Goal: Task Accomplishment & Management: Manage account settings

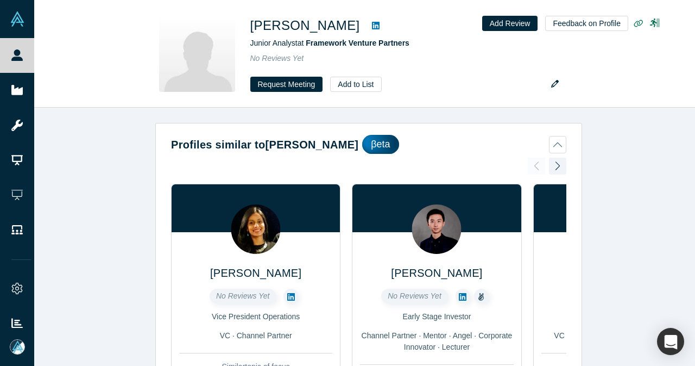
click at [372, 24] on icon at bounding box center [376, 26] width 8 height 8
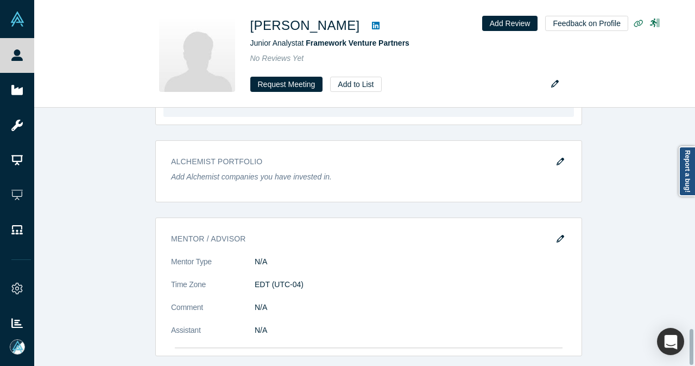
scroll to position [1614, 0]
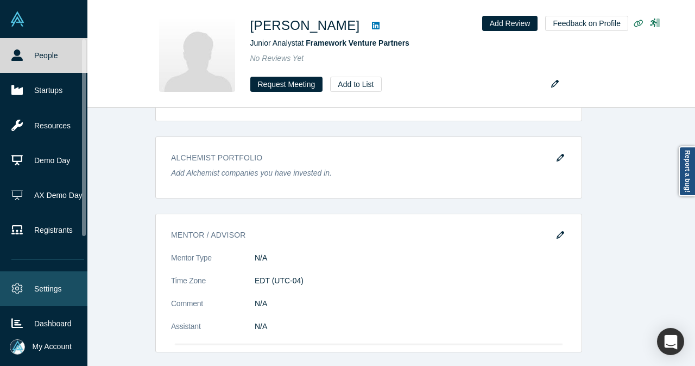
click at [36, 290] on link "Settings" at bounding box center [48, 288] width 96 height 35
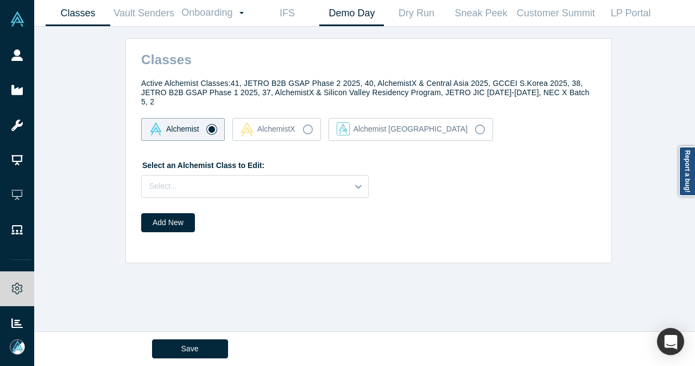
drag, startPoint x: 365, startPoint y: 12, endPoint x: 378, endPoint y: 3, distance: 16.7
click at [363, 12] on link "Demo Day" at bounding box center [351, 14] width 65 height 26
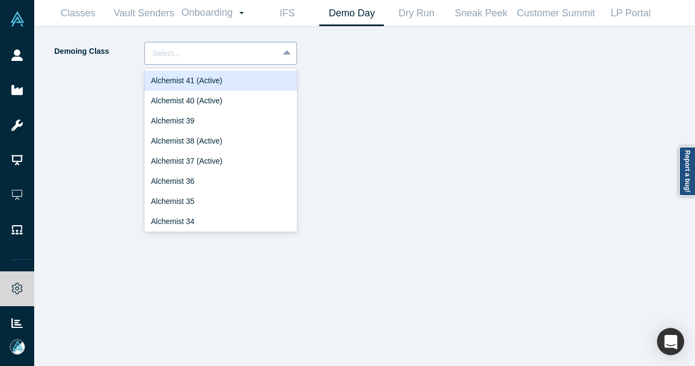
click at [286, 57] on icon at bounding box center [287, 53] width 7 height 11
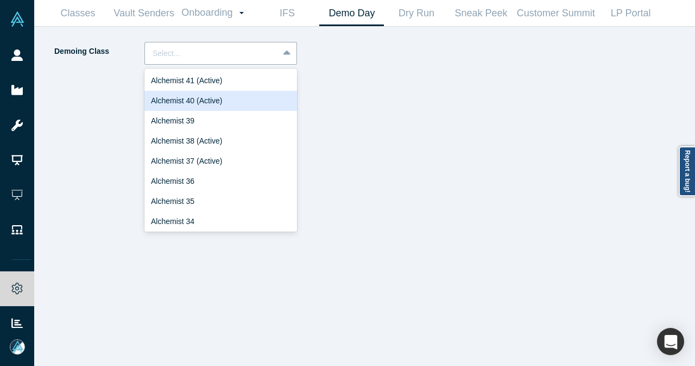
click at [246, 99] on div "Alchemist 40 (Active)" at bounding box center [221, 101] width 153 height 20
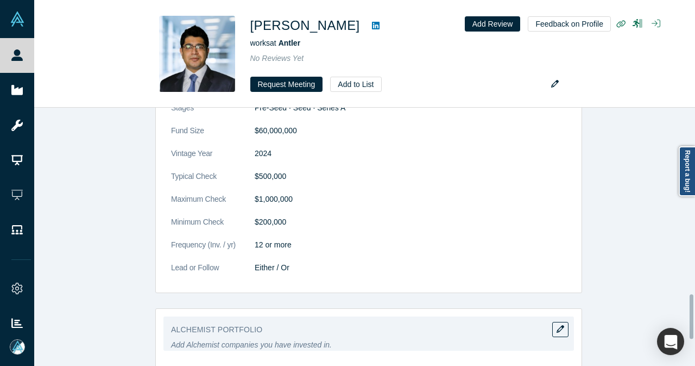
scroll to position [1141, 0]
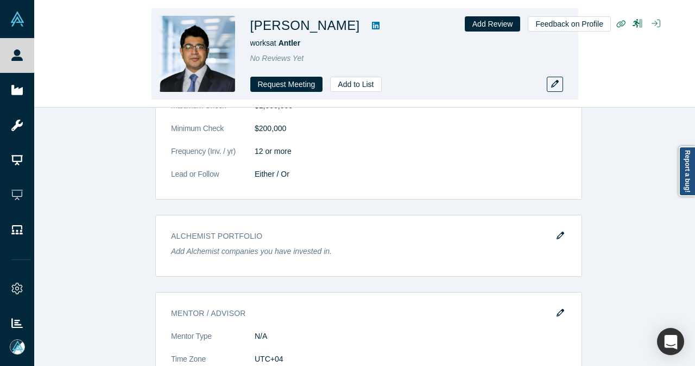
click at [380, 29] on icon at bounding box center [376, 26] width 8 height 8
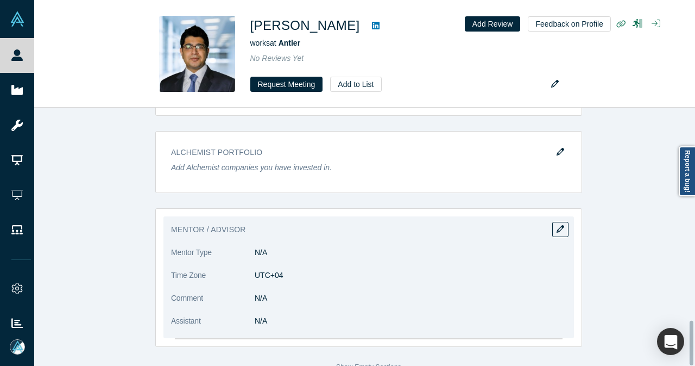
scroll to position [1243, 0]
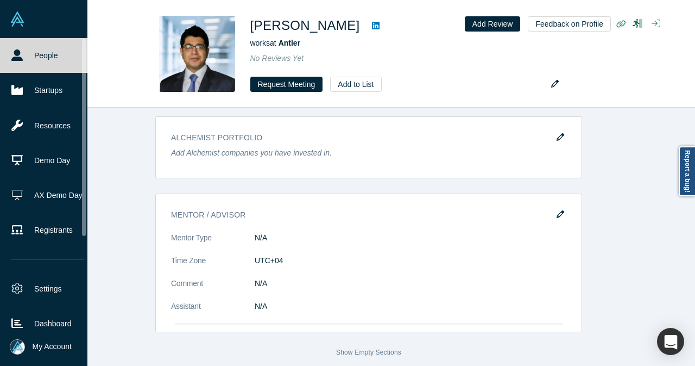
click at [29, 53] on link "People" at bounding box center [48, 55] width 96 height 35
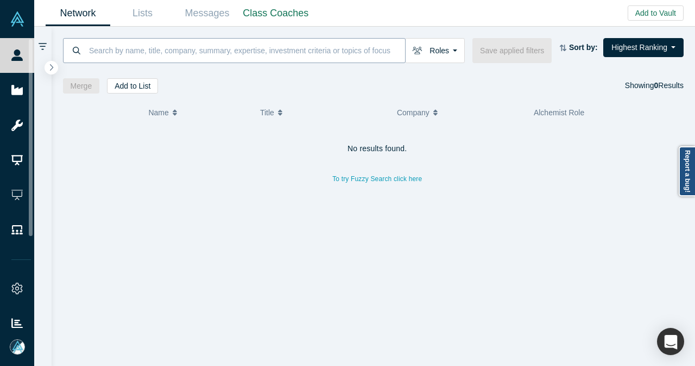
click at [203, 56] on input at bounding box center [246, 50] width 317 height 26
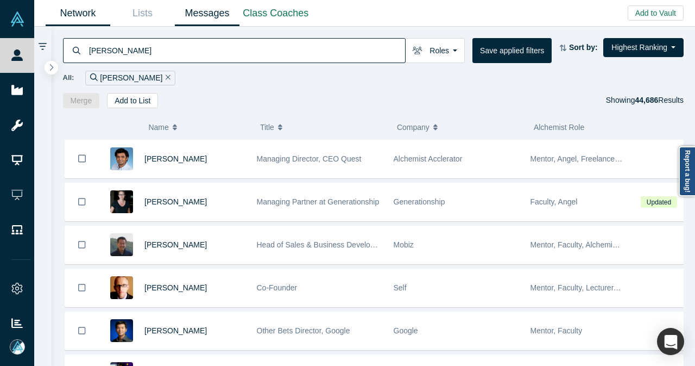
type input "pauline ts"
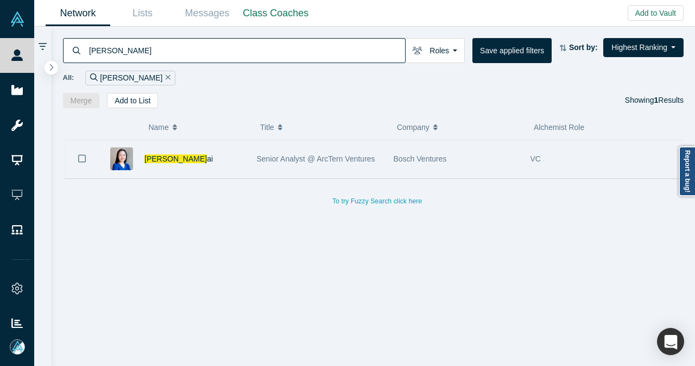
click at [208, 149] on div "Pauline Ts ai" at bounding box center [195, 158] width 101 height 37
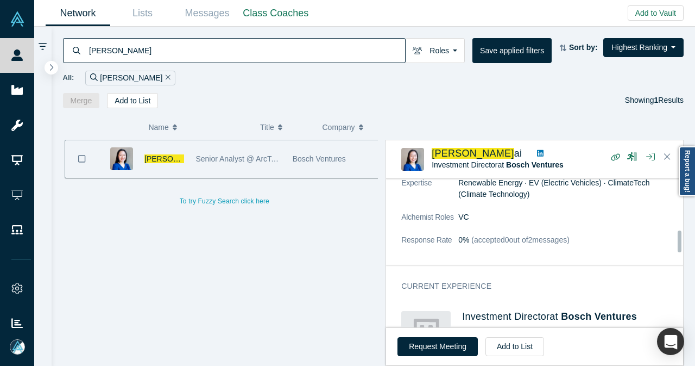
scroll to position [435, 0]
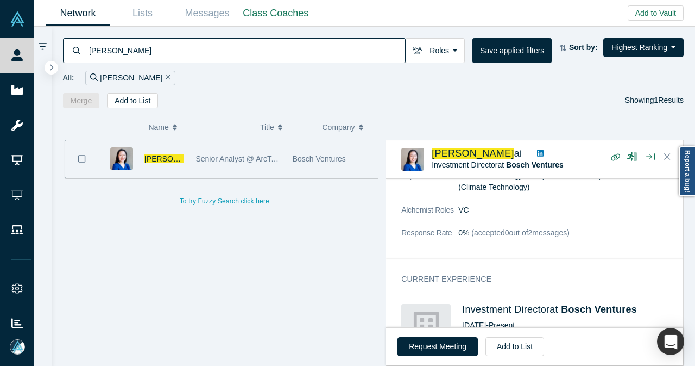
click at [537, 152] on icon at bounding box center [540, 153] width 7 height 7
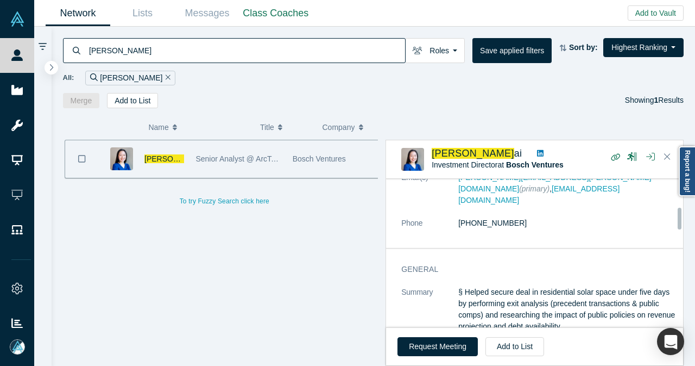
scroll to position [0, 0]
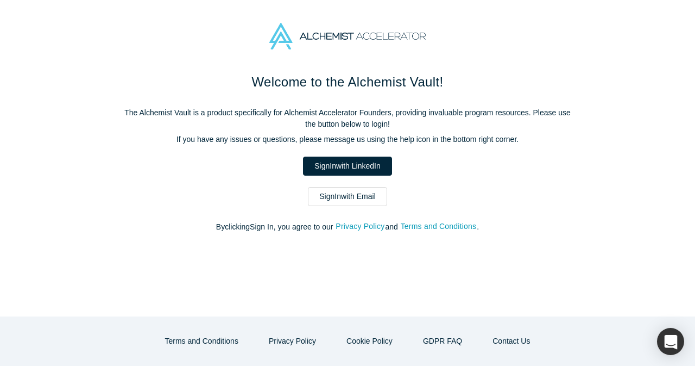
drag, startPoint x: 374, startPoint y: 200, endPoint x: 373, endPoint y: 190, distance: 11.0
click at [374, 200] on link "Sign In with Email" at bounding box center [347, 196] width 79 height 19
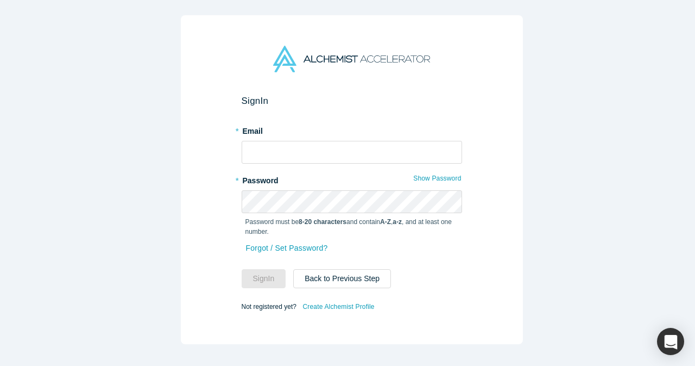
click at [370, 161] on form "Sign In * Email * Password Show Password Password must be 8-20 characters and c…" at bounding box center [352, 204] width 221 height 218
click at [369, 152] on input "text" at bounding box center [352, 152] width 221 height 23
type input "[EMAIL_ADDRESS][DOMAIN_NAME]"
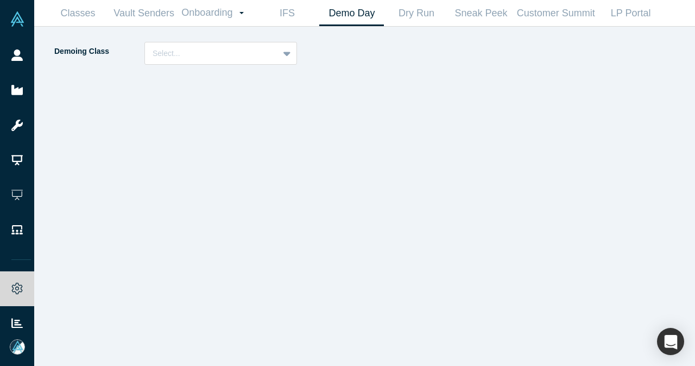
click at [299, 61] on div "Demoing Class Select..." at bounding box center [182, 53] width 259 height 23
click at [293, 58] on div at bounding box center [287, 53] width 17 height 20
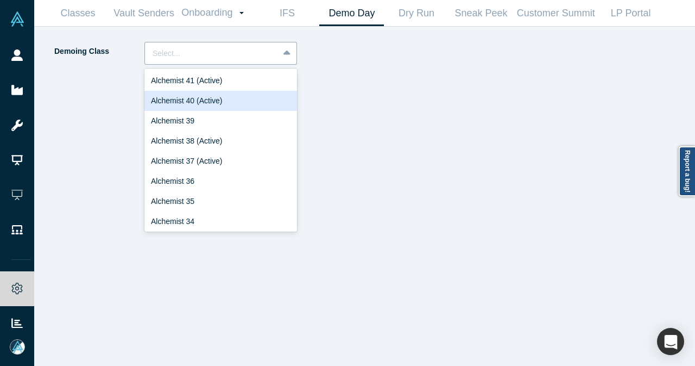
click at [203, 102] on div "Alchemist 40 (Active)" at bounding box center [221, 101] width 153 height 20
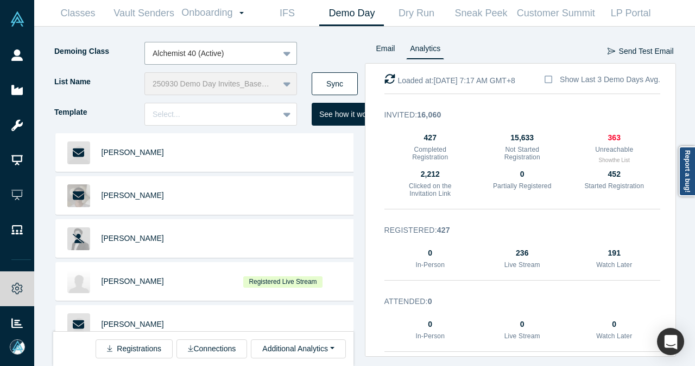
click at [338, 78] on button "Sync" at bounding box center [335, 83] width 46 height 23
click at [291, 115] on div at bounding box center [287, 114] width 17 height 20
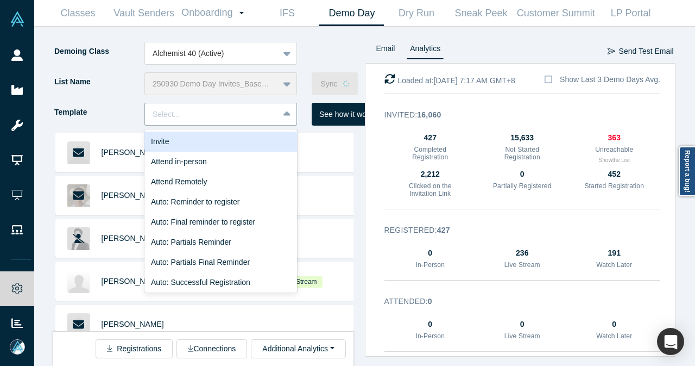
click at [270, 142] on div "Invite" at bounding box center [221, 141] width 153 height 20
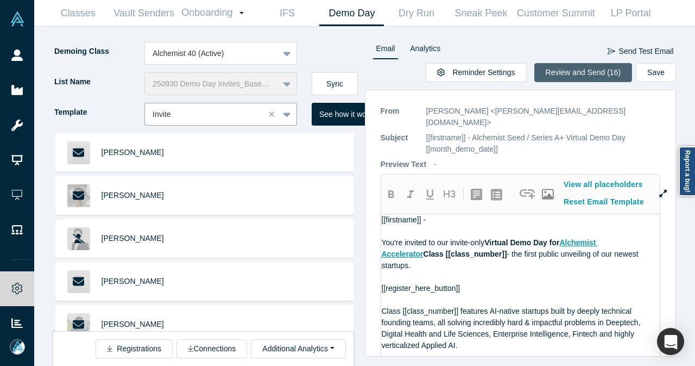
click at [576, 74] on button "Review and Send (16)" at bounding box center [584, 72] width 98 height 19
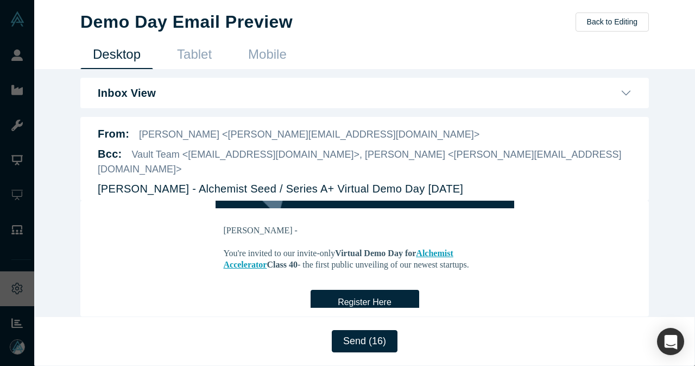
scroll to position [109, 0]
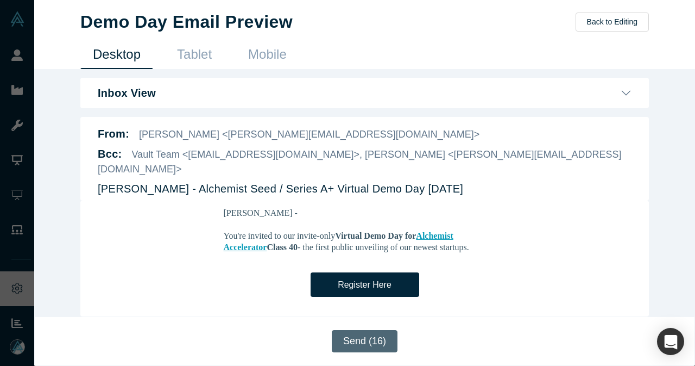
click at [353, 338] on button "Send (16)" at bounding box center [365, 341] width 66 height 22
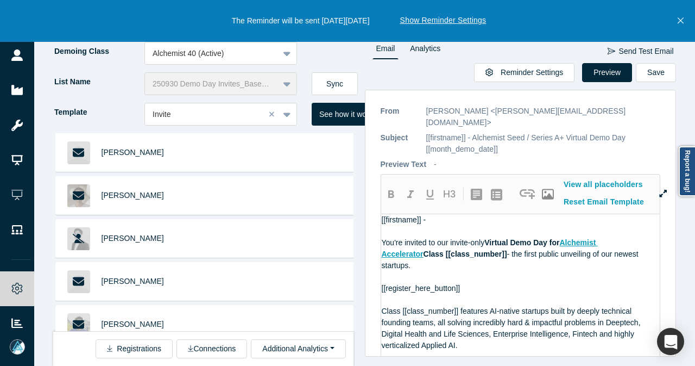
click at [680, 22] on icon "Close" at bounding box center [681, 21] width 6 height 10
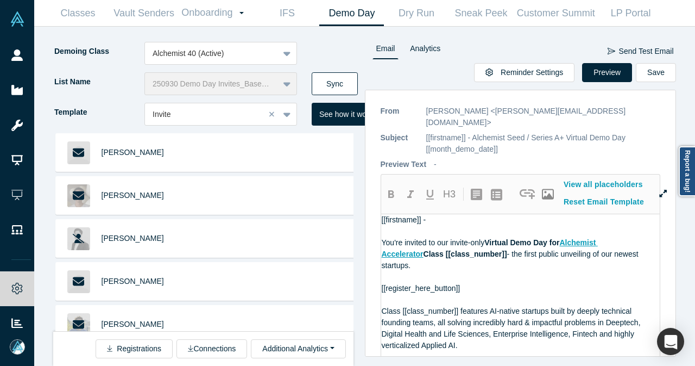
click at [322, 83] on button "Sync" at bounding box center [335, 83] width 46 height 23
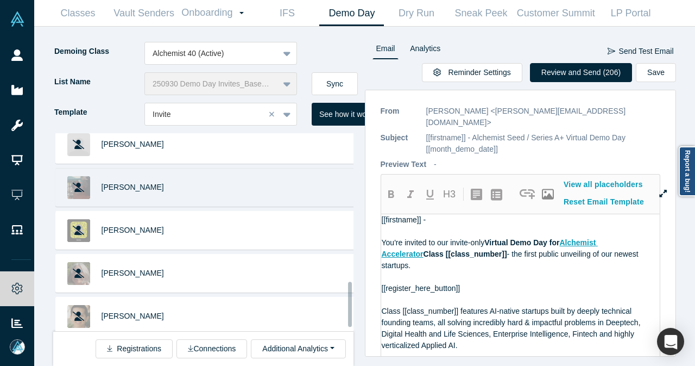
scroll to position [670, 0]
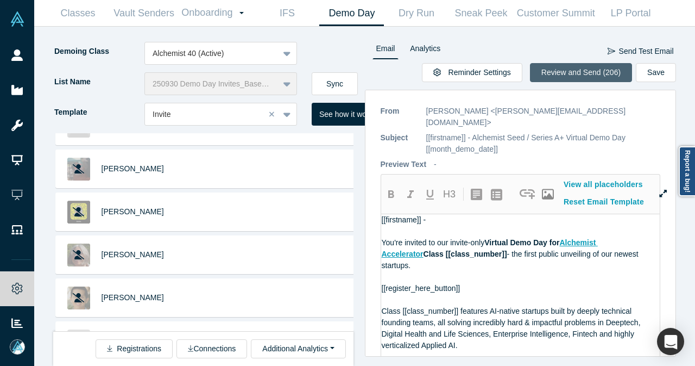
click at [585, 77] on button "Review and Send (206)" at bounding box center [581, 72] width 102 height 19
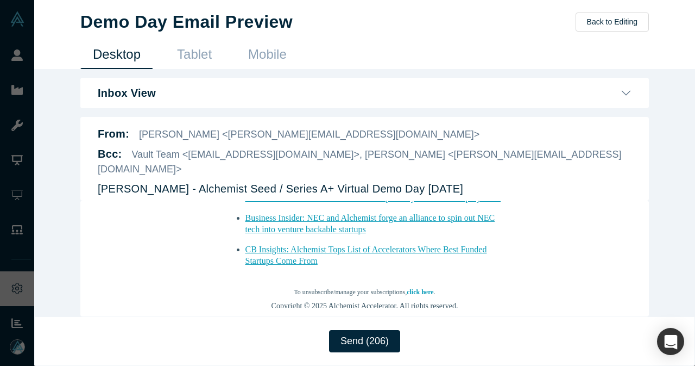
scroll to position [1343, 0]
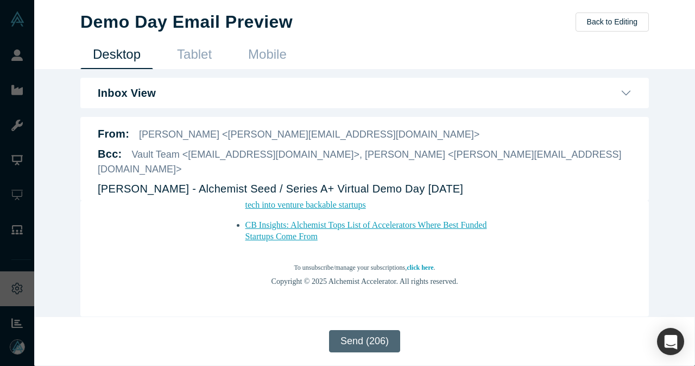
click at [371, 337] on button "Send (206)" at bounding box center [364, 341] width 71 height 22
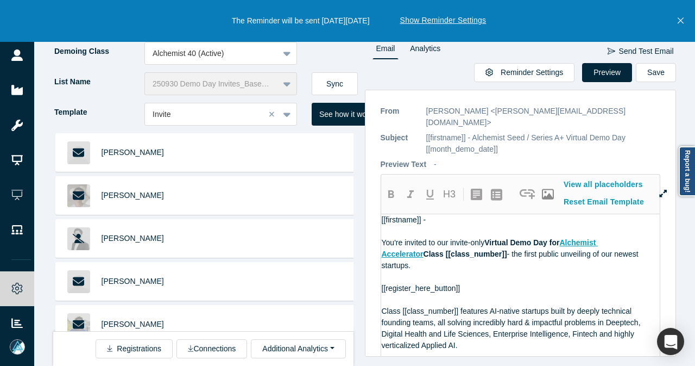
click at [685, 19] on button "Close" at bounding box center [681, 21] width 14 height 42
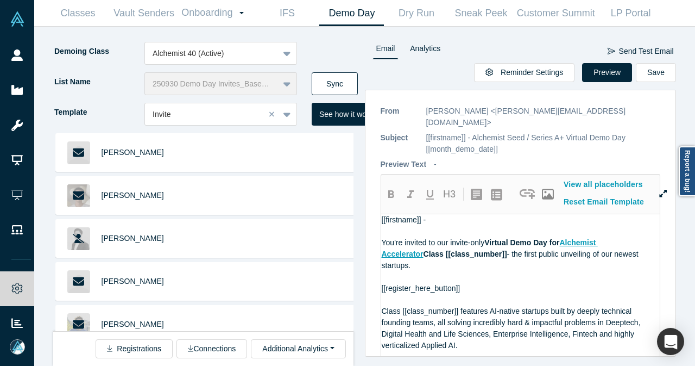
click at [320, 78] on button "Sync" at bounding box center [335, 83] width 46 height 23
click at [331, 78] on button "Sync" at bounding box center [335, 83] width 46 height 23
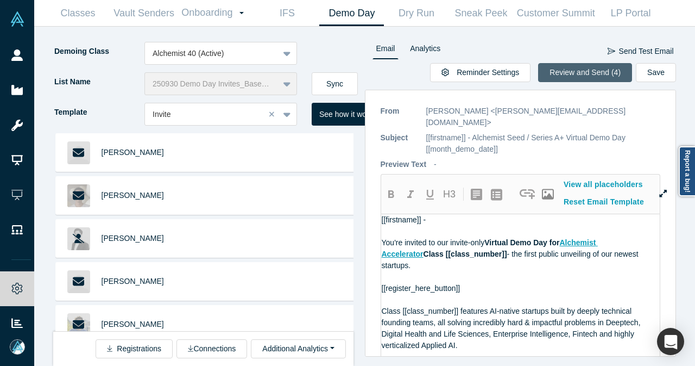
click at [566, 74] on button "Review and Send (4)" at bounding box center [585, 72] width 94 height 19
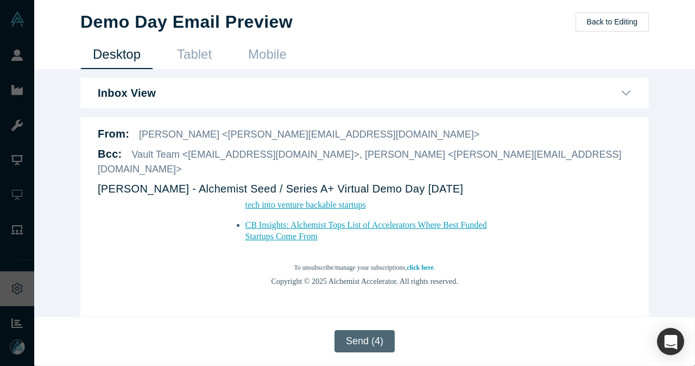
click at [368, 343] on button "Send (4)" at bounding box center [365, 341] width 60 height 22
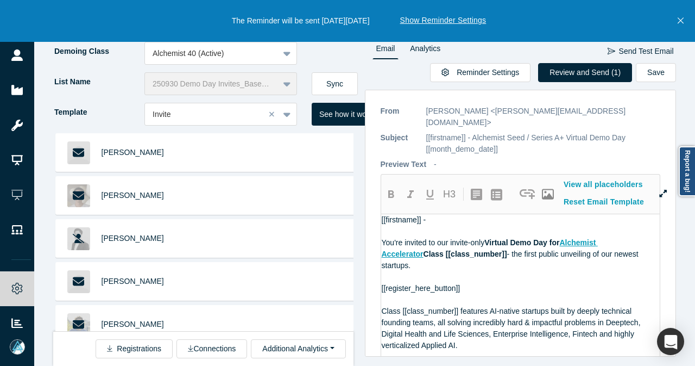
click at [686, 18] on button "Close" at bounding box center [681, 21] width 14 height 42
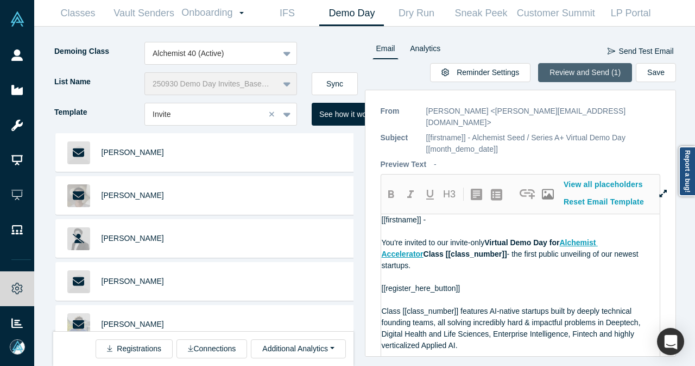
click at [618, 77] on button "Review and Send (1)" at bounding box center [585, 72] width 94 height 19
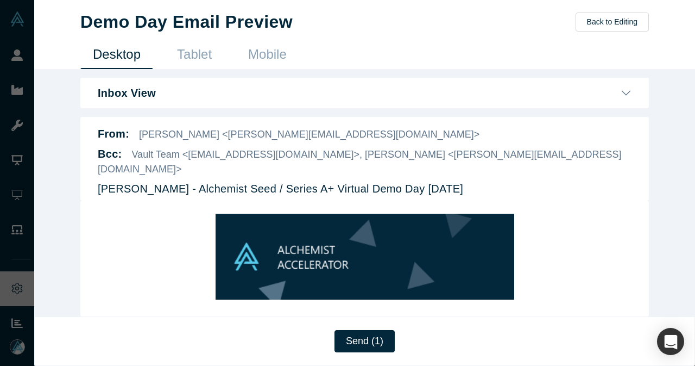
scroll to position [0, 0]
click at [623, 22] on button "Back to Editing" at bounding box center [612, 21] width 73 height 19
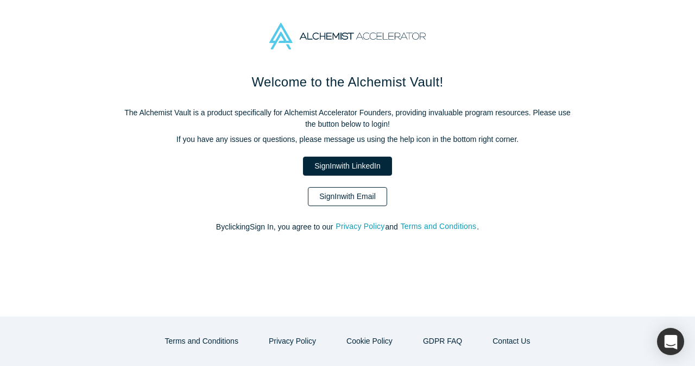
click at [355, 189] on link "Sign In with Email" at bounding box center [347, 196] width 79 height 19
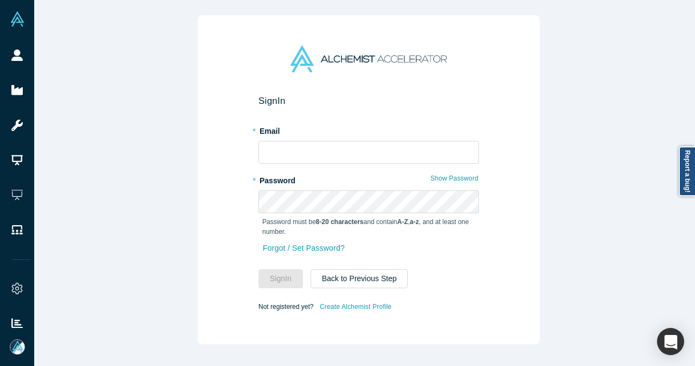
click at [24, 56] on link "People" at bounding box center [21, 55] width 42 height 35
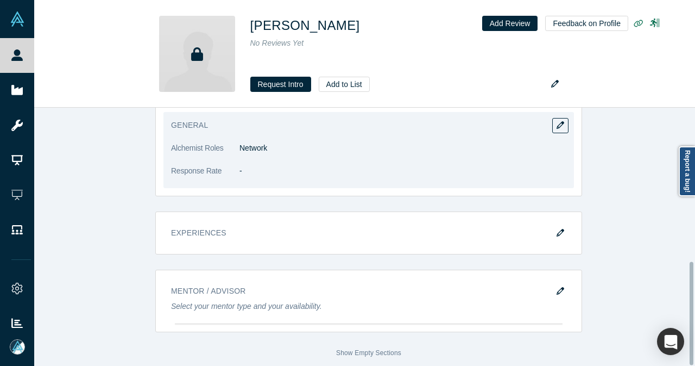
scroll to position [384, 0]
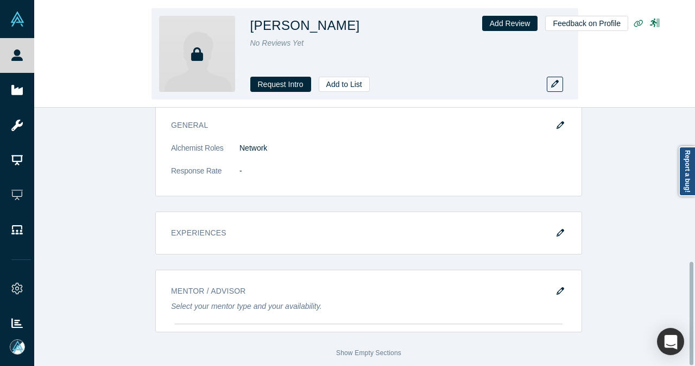
click at [334, 92] on div "[PERSON_NAME] Just No Reviews Yet Request Intro Add to List" at bounding box center [365, 53] width 427 height 91
click at [344, 84] on button "Add to List" at bounding box center [344, 84] width 51 height 15
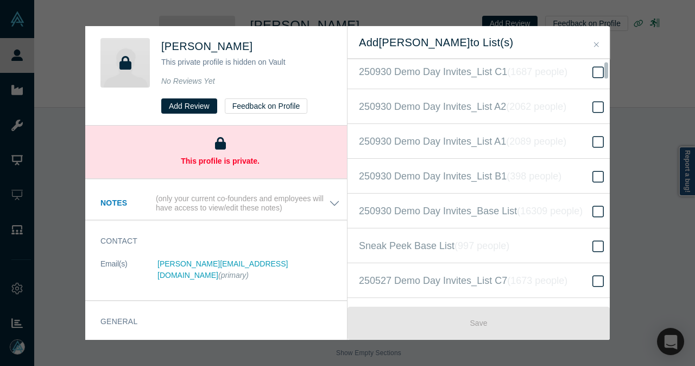
scroll to position [272, 0]
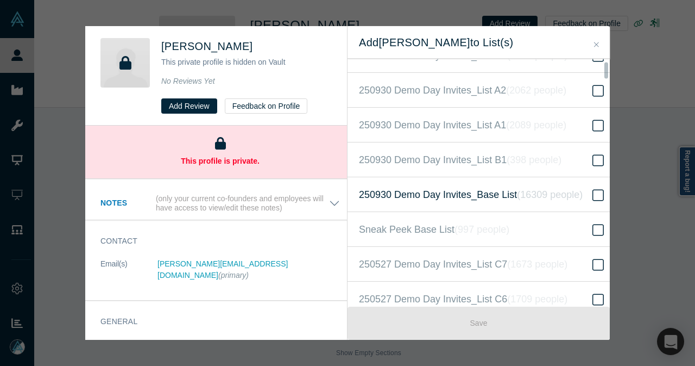
click at [500, 187] on span "250930 Demo Day Invites_Base List ( 16309 people )" at bounding box center [471, 194] width 224 height 15
click at [0, 0] on input "250930 Demo Day Invites_Base List ( 16309 people )" at bounding box center [0, 0] width 0 height 0
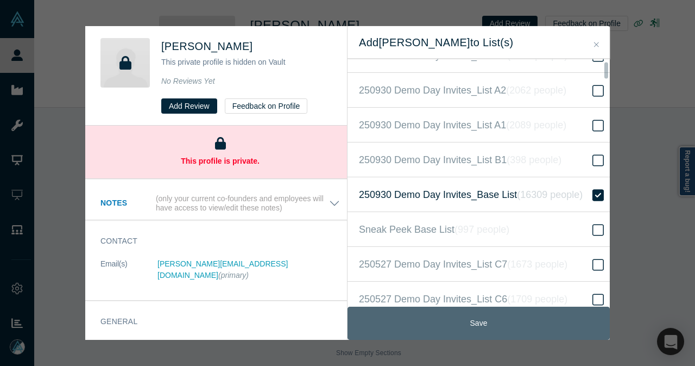
click at [489, 315] on button "Save" at bounding box center [479, 322] width 262 height 33
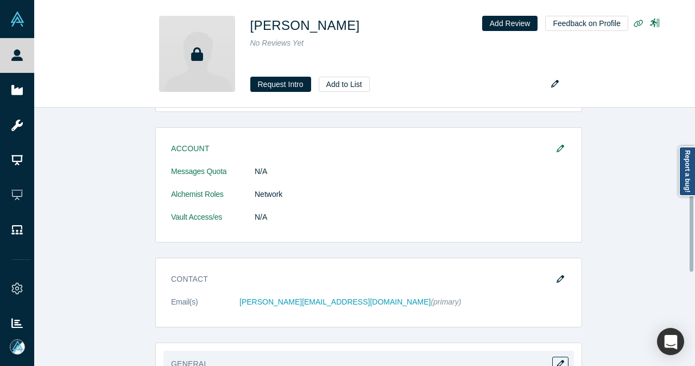
scroll to position [166, 0]
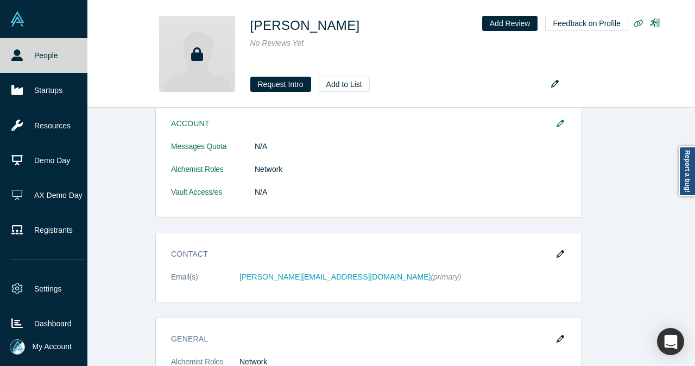
click at [49, 58] on link "People" at bounding box center [48, 55] width 96 height 35
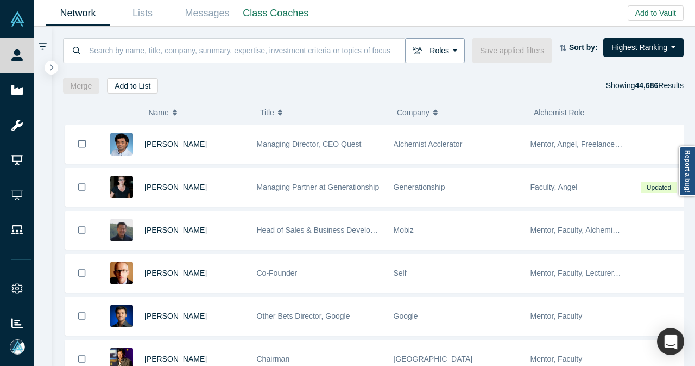
click at [446, 61] on button "Roles" at bounding box center [435, 50] width 60 height 25
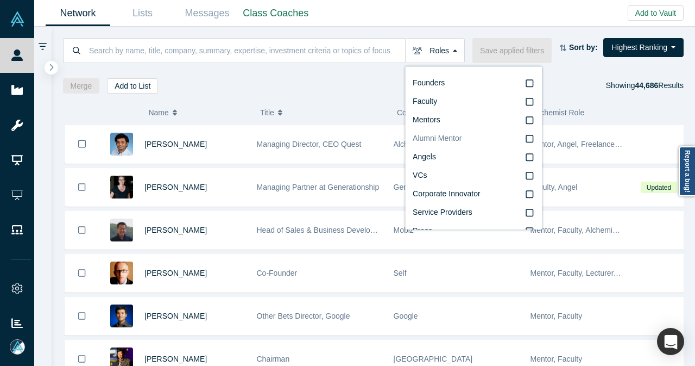
click at [531, 139] on label "Alumni Mentor" at bounding box center [474, 138] width 122 height 18
click at [0, 0] on input "Alumni Mentor" at bounding box center [0, 0] width 0 height 0
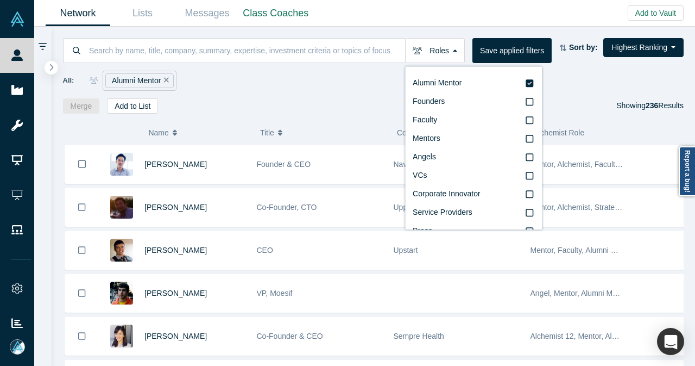
click at [364, 93] on div "Roles Alumni Mentor Founders Faculty Mentors Angels VCs Corporate Innovator Ser…" at bounding box center [374, 70] width 644 height 87
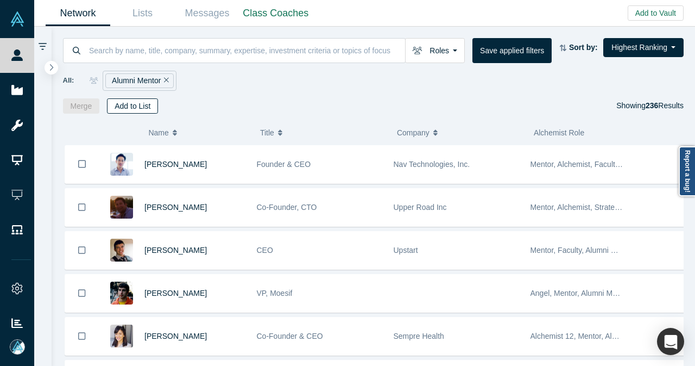
click at [134, 108] on button "Add to List" at bounding box center [132, 105] width 51 height 15
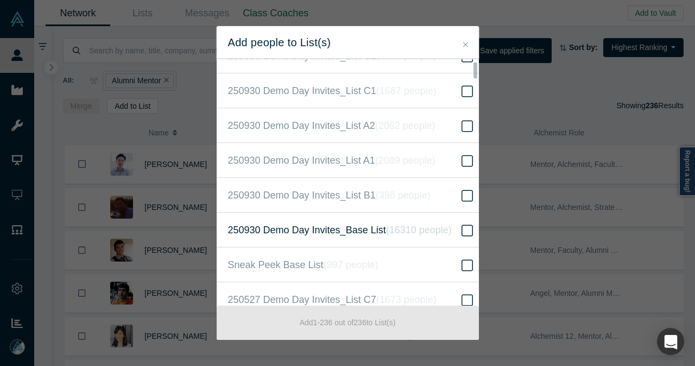
scroll to position [272, 0]
click at [462, 227] on icon at bounding box center [467, 229] width 11 height 13
click at [0, 0] on input "250930 Demo Day Invites_Base List ( 16310 people )" at bounding box center [0, 0] width 0 height 0
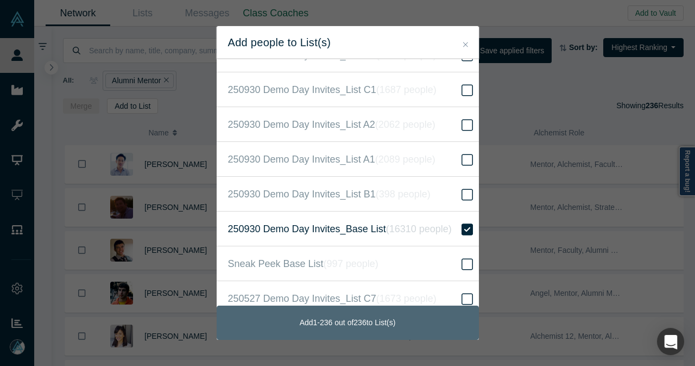
click at [412, 324] on button "Add 1 - 236 out of 236 to List(s)" at bounding box center [348, 322] width 262 height 34
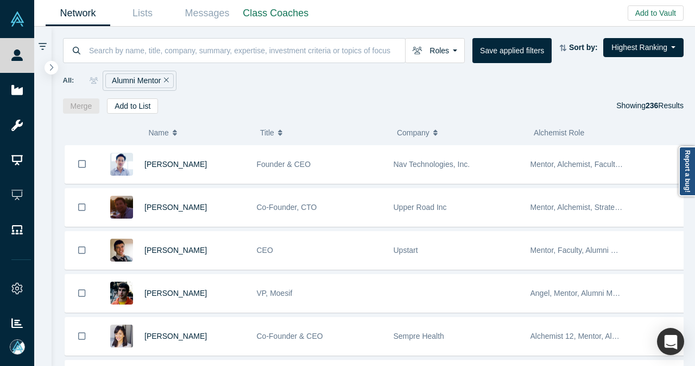
click at [168, 80] on icon "Remove Filter" at bounding box center [166, 80] width 5 height 8
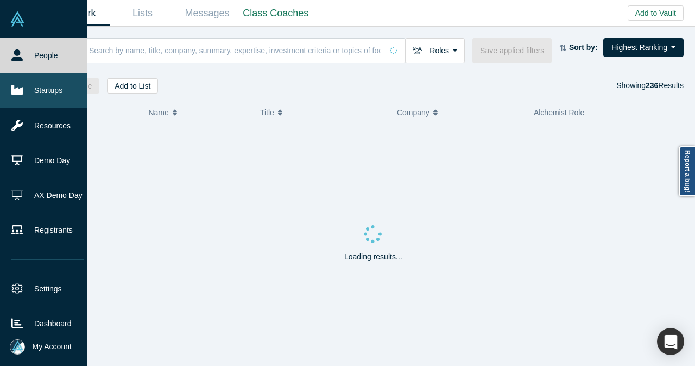
click at [18, 94] on icon at bounding box center [16, 90] width 11 height 10
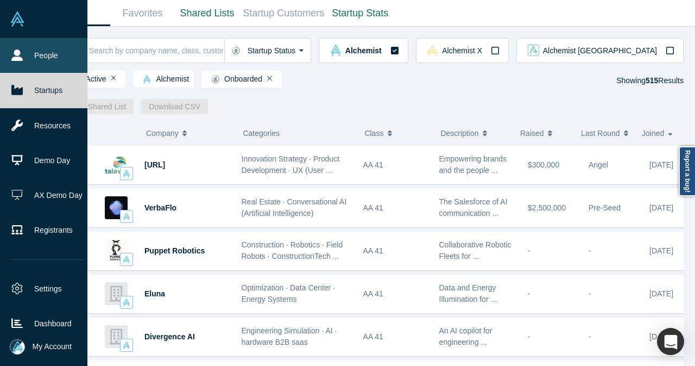
click at [21, 43] on link "People" at bounding box center [48, 55] width 96 height 35
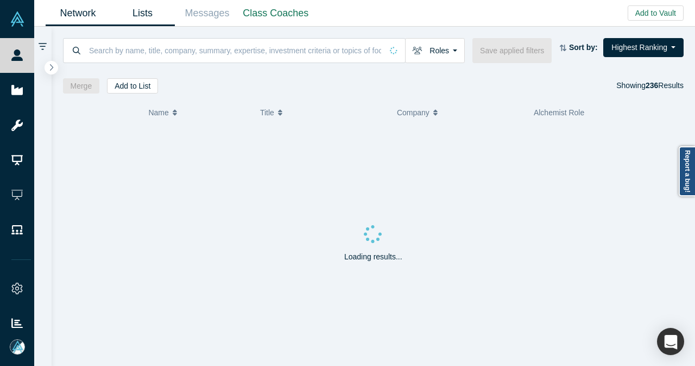
click at [147, 18] on link "Lists" at bounding box center [142, 14] width 65 height 26
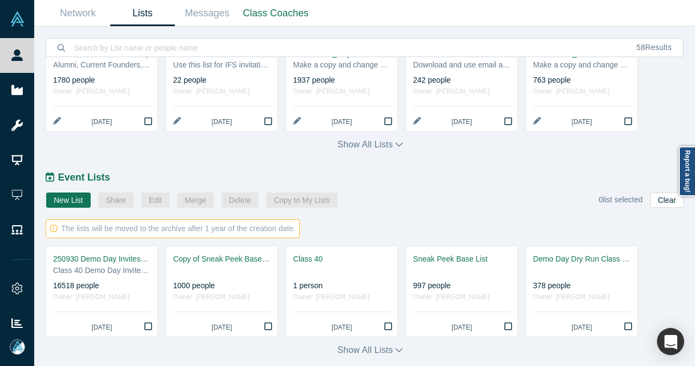
scroll to position [504, 0]
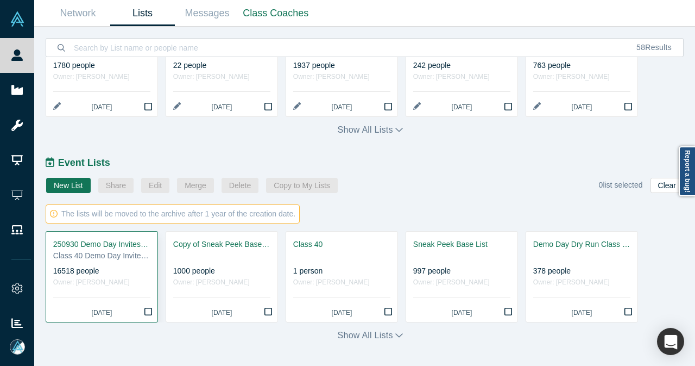
click at [127, 256] on div "Class 40 Demo Day Invitees List" at bounding box center [101, 255] width 97 height 11
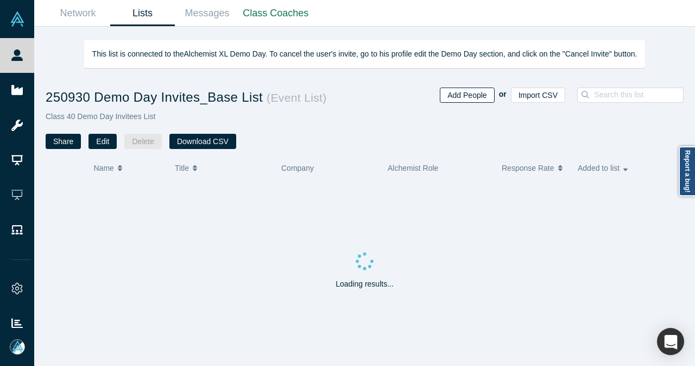
click at [484, 96] on button "Add People" at bounding box center [467, 94] width 54 height 15
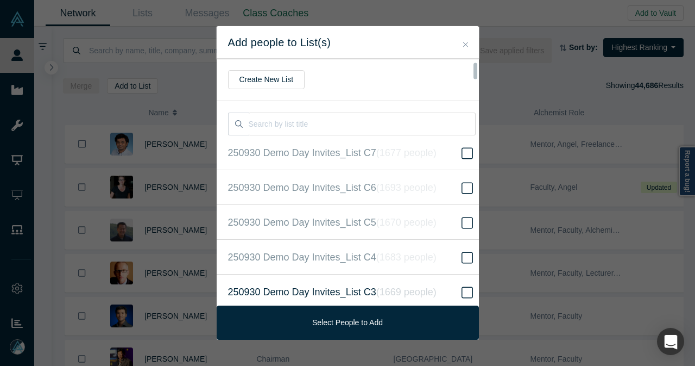
scroll to position [326, 0]
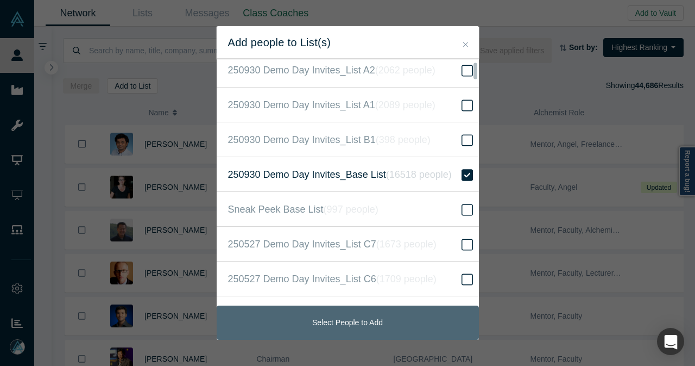
click at [366, 331] on button "Select People to Add" at bounding box center [348, 322] width 262 height 34
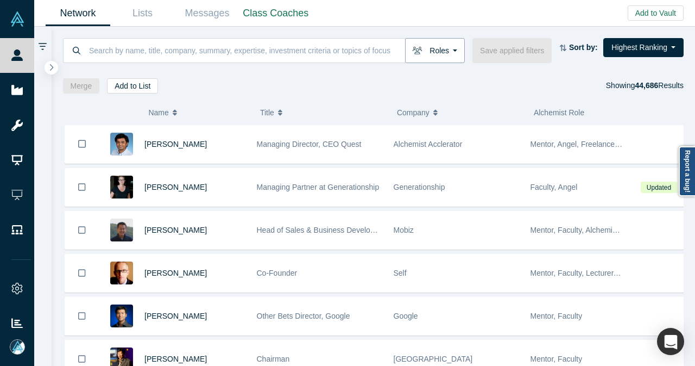
click at [446, 55] on button "Roles" at bounding box center [435, 50] width 60 height 25
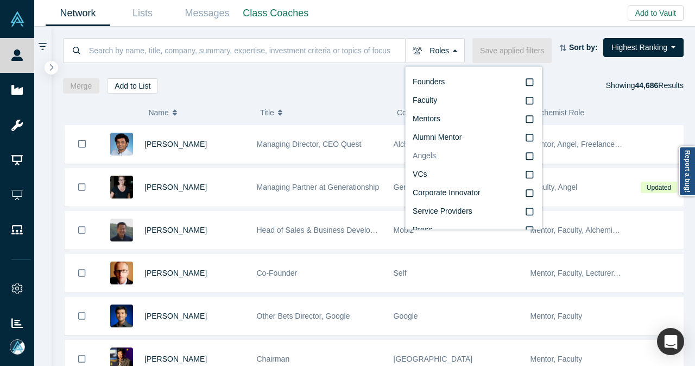
scroll to position [0, 0]
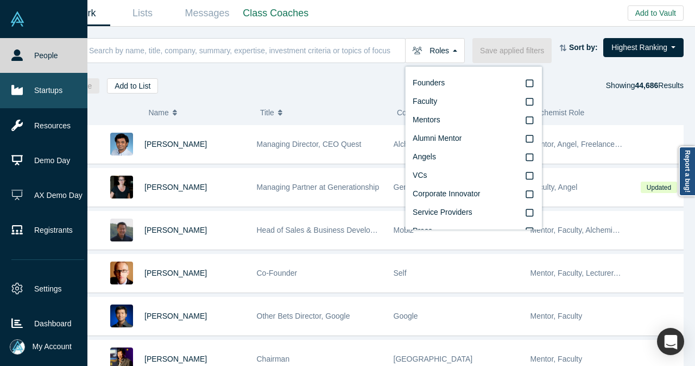
click at [23, 90] on link "Startups" at bounding box center [48, 90] width 96 height 35
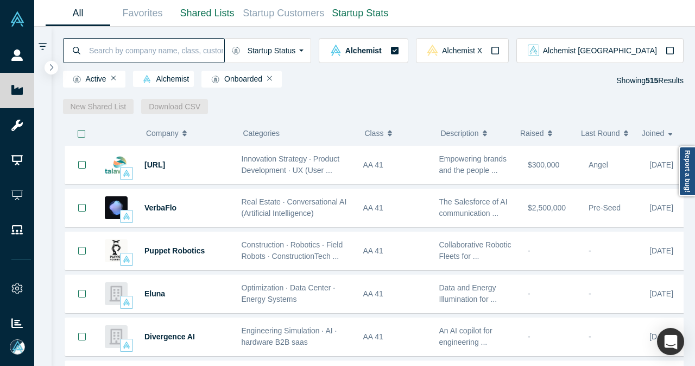
click at [224, 54] on input at bounding box center [156, 50] width 136 height 26
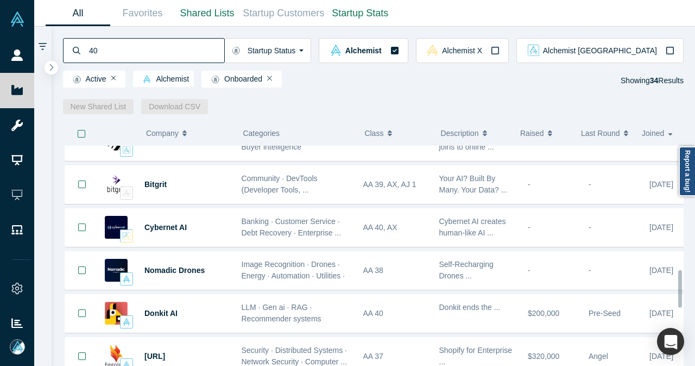
scroll to position [767, 0]
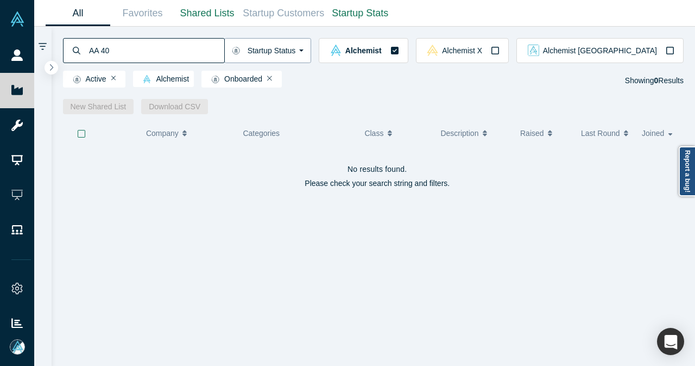
click at [312, 57] on button "Startup Status" at bounding box center [267, 50] width 87 height 25
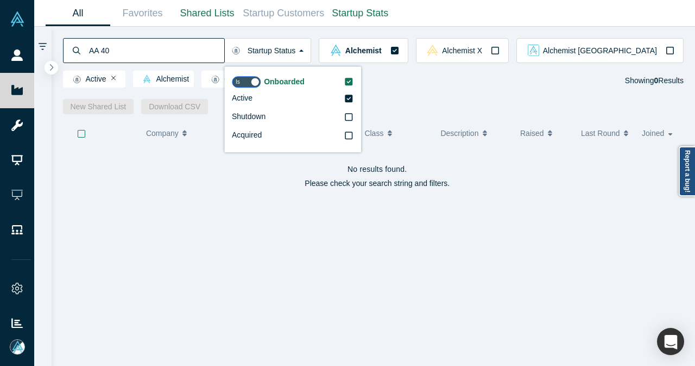
click at [144, 53] on input "AA 40" at bounding box center [156, 50] width 136 height 26
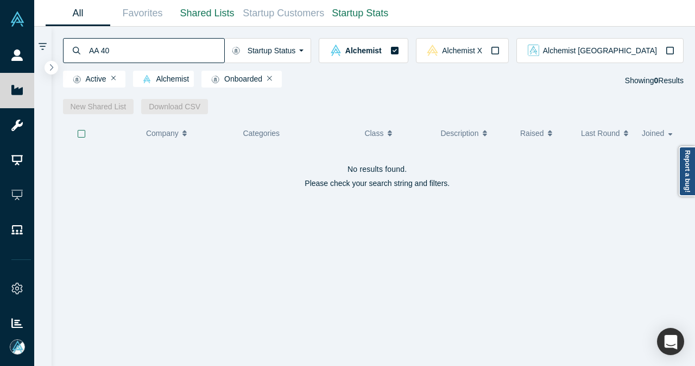
drag, startPoint x: 100, startPoint y: 51, endPoint x: 81, endPoint y: 49, distance: 19.1
click at [81, 49] on div "AA 40" at bounding box center [144, 50] width 162 height 25
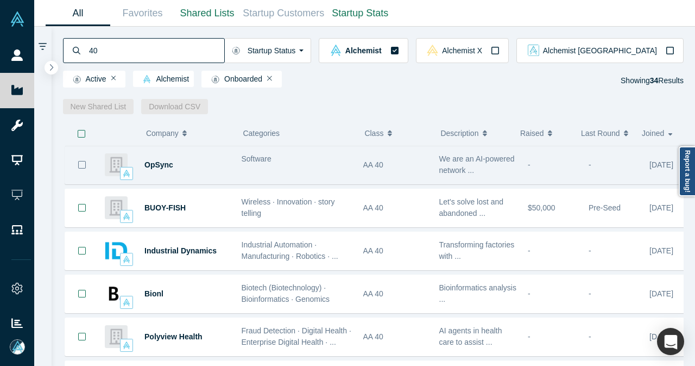
type input "40"
click at [77, 167] on button "Bookmark" at bounding box center [82, 165] width 34 height 38
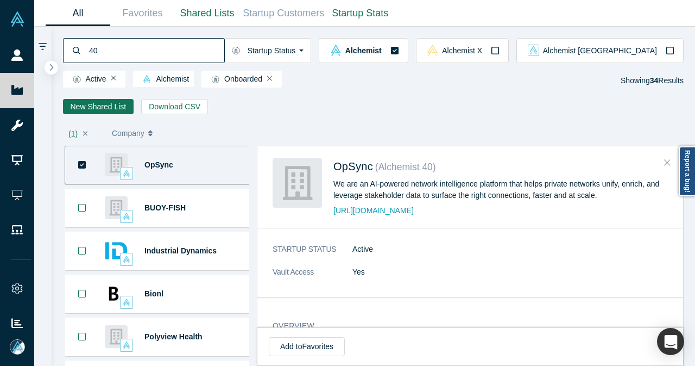
click at [667, 164] on icon "Close" at bounding box center [668, 163] width 7 height 10
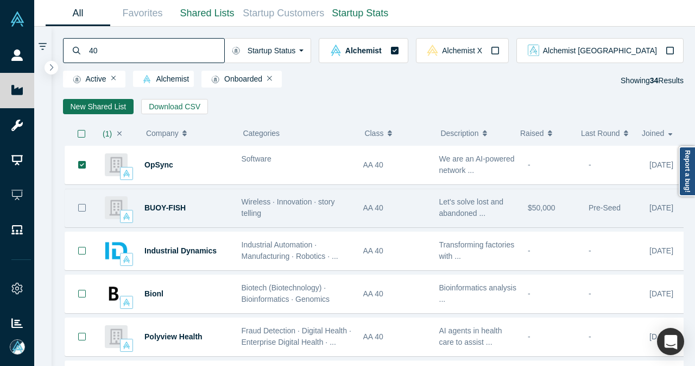
click at [78, 210] on icon "Bookmark" at bounding box center [82, 207] width 9 height 9
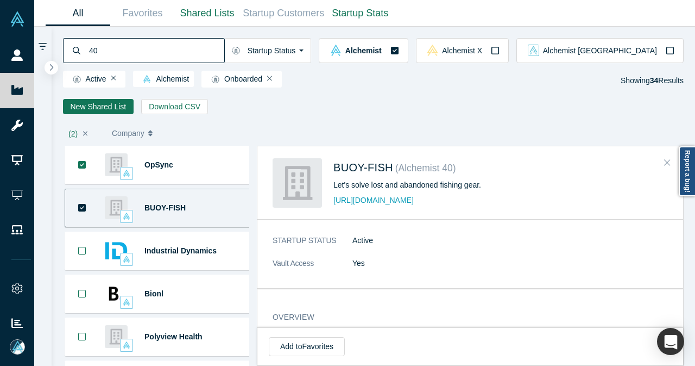
click at [665, 167] on button "Close" at bounding box center [668, 162] width 16 height 17
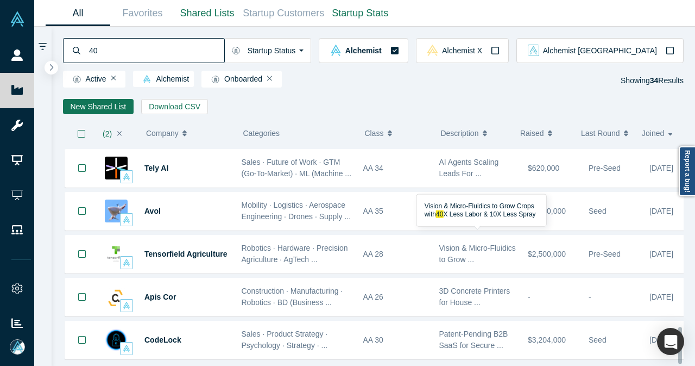
scroll to position [1075, 0]
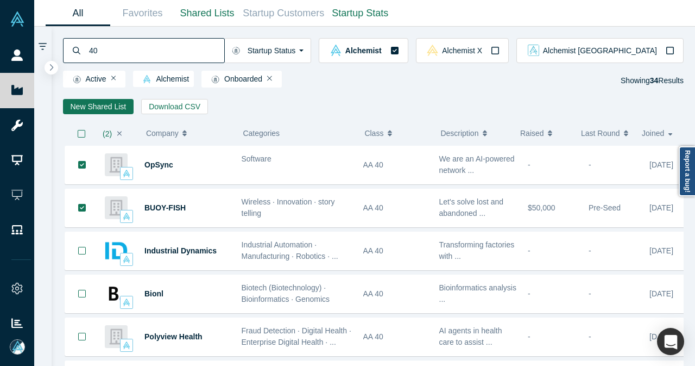
scroll to position [1075, 0]
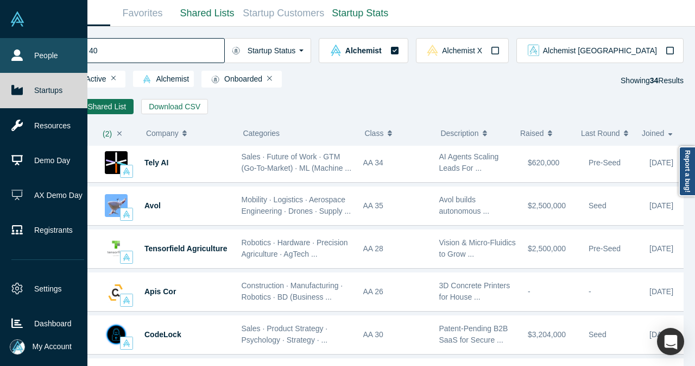
click at [18, 46] on link "People" at bounding box center [48, 55] width 96 height 35
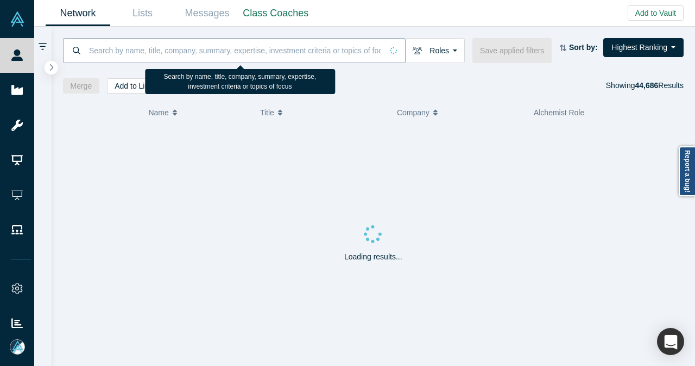
click at [170, 46] on input at bounding box center [235, 50] width 294 height 26
paste input "[EMAIL_ADDRESS][DOMAIN_NAME]"
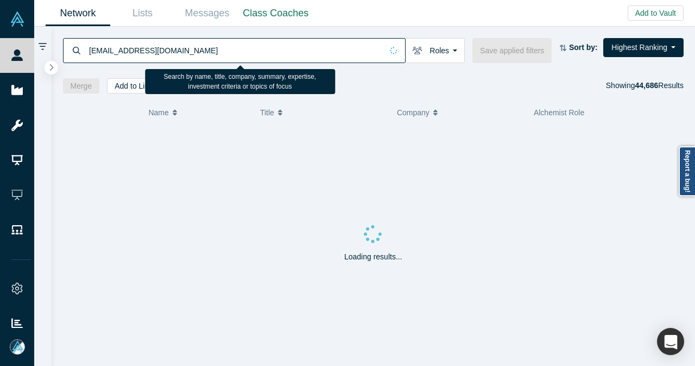
drag, startPoint x: 169, startPoint y: 46, endPoint x: 349, endPoint y: 1, distance: 185.4
click at [169, 45] on input "[EMAIL_ADDRESS][DOMAIN_NAME]" at bounding box center [235, 50] width 294 height 26
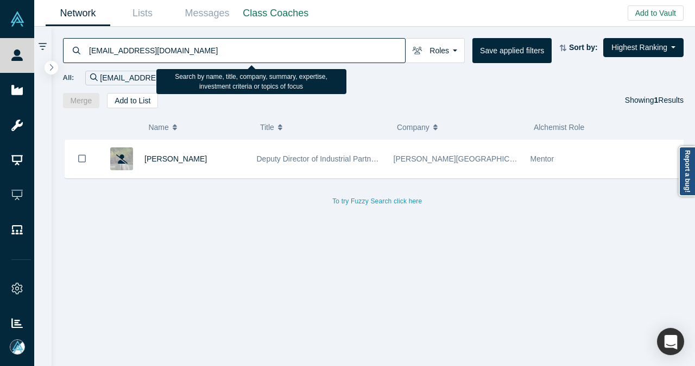
drag, startPoint x: 153, startPoint y: 54, endPoint x: 90, endPoint y: 57, distance: 62.5
click at [90, 57] on input "[EMAIL_ADDRESS][DOMAIN_NAME]" at bounding box center [246, 50] width 317 height 26
paste input "[EMAIL_ADDRESS][PERSON_NAME][DOMAIN_NAME]"
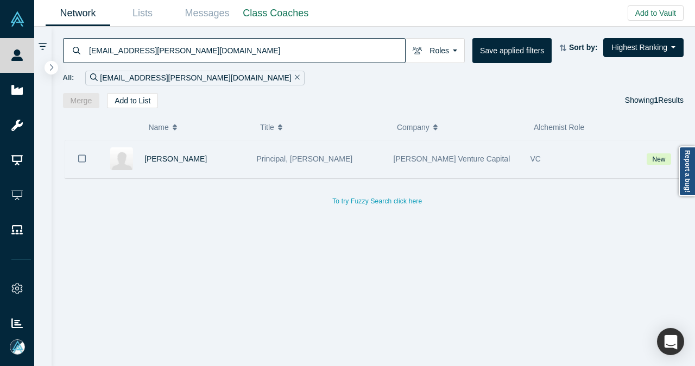
type input "[EMAIL_ADDRESS][PERSON_NAME][DOMAIN_NAME]"
click at [86, 161] on button "Bookmark" at bounding box center [82, 159] width 34 height 38
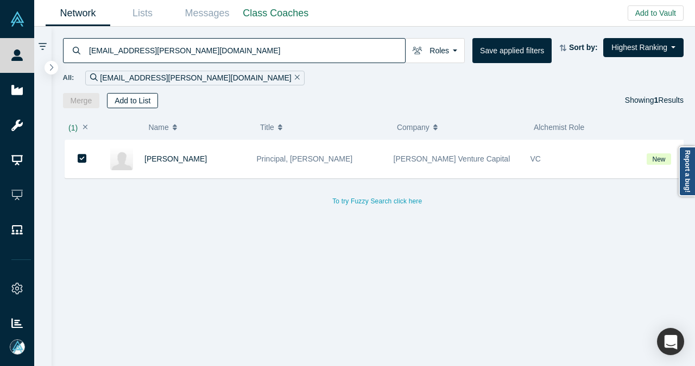
click at [141, 106] on button "Add to List" at bounding box center [132, 100] width 51 height 15
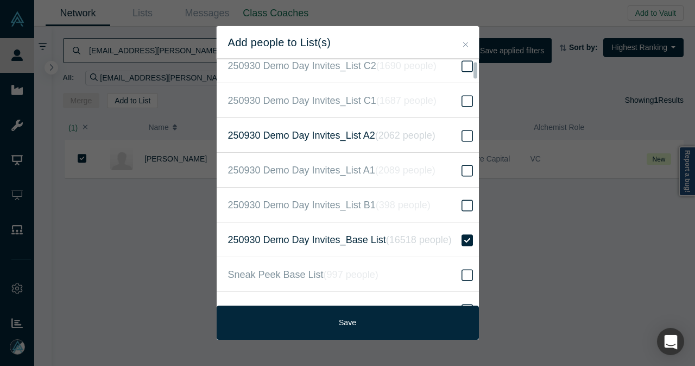
scroll to position [272, 0]
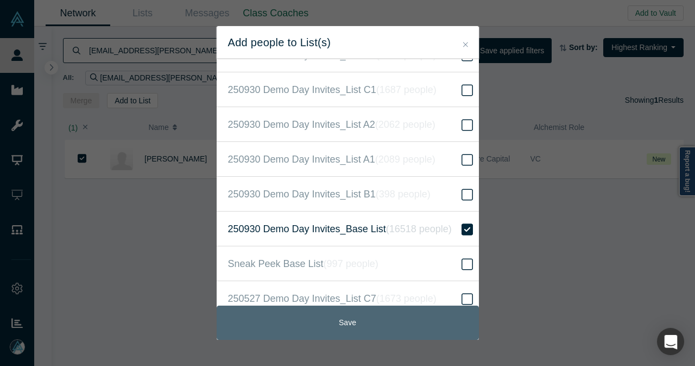
click at [405, 322] on button "Save" at bounding box center [348, 322] width 262 height 34
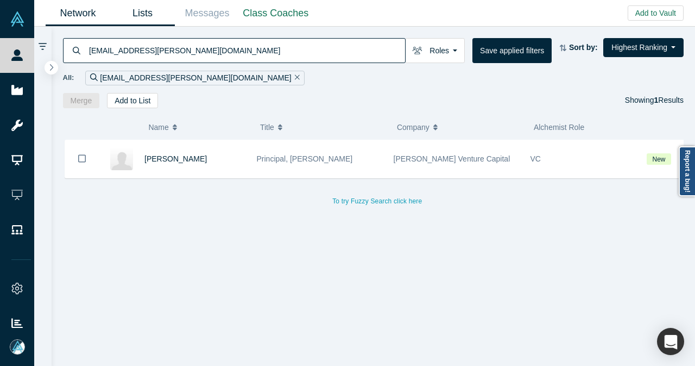
click at [147, 19] on link "Lists" at bounding box center [142, 14] width 65 height 26
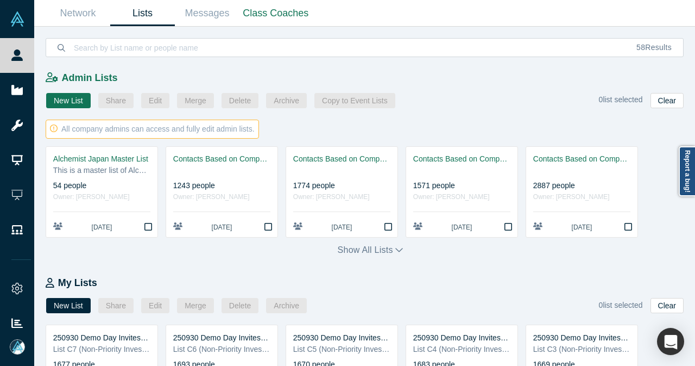
scroll to position [447, 0]
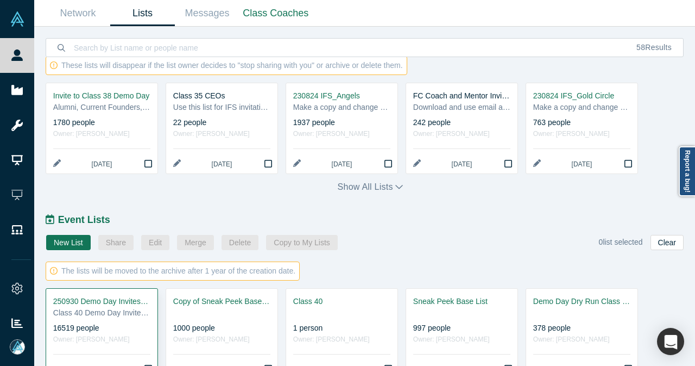
click at [130, 268] on div "Event Lists New List Share Edit Merge Delete Copy to My Lists 0 list selected C…" at bounding box center [371, 305] width 650 height 186
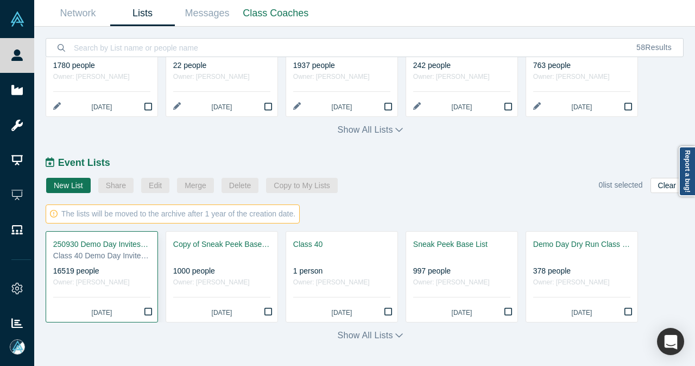
click at [110, 239] on div "250930 Demo Day Invites_Base List" at bounding box center [101, 244] width 97 height 11
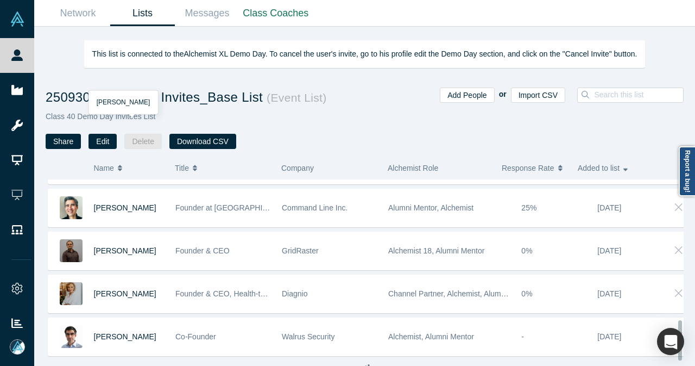
scroll to position [682, 0]
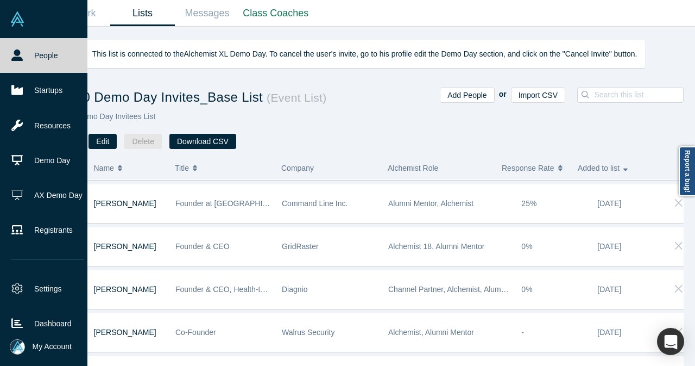
click at [30, 51] on link "People" at bounding box center [48, 55] width 96 height 35
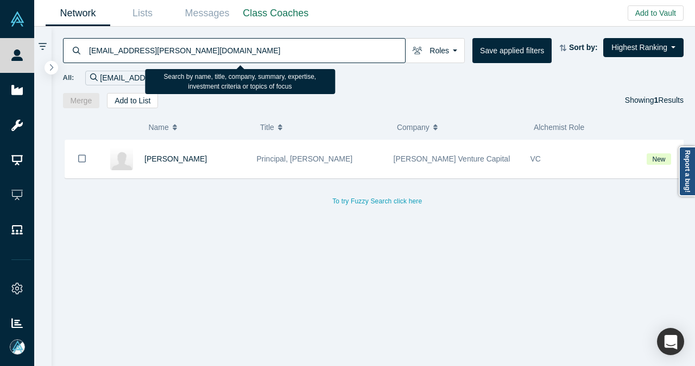
click at [208, 44] on input "[EMAIL_ADDRESS][PERSON_NAME][DOMAIN_NAME]" at bounding box center [246, 50] width 317 height 26
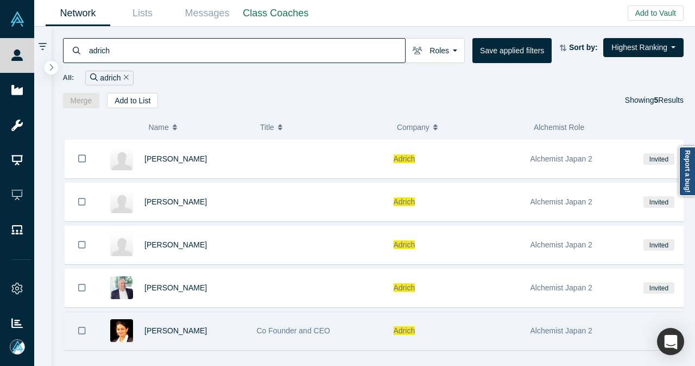
type input "adrich"
click at [248, 318] on div "[PERSON_NAME]" at bounding box center [175, 330] width 152 height 37
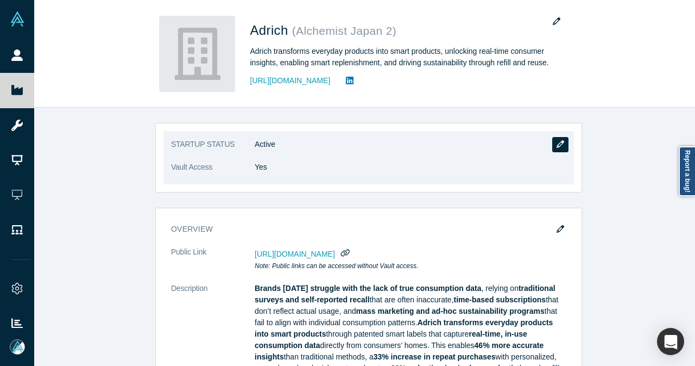
click at [553, 147] on button "button" at bounding box center [561, 144] width 16 height 15
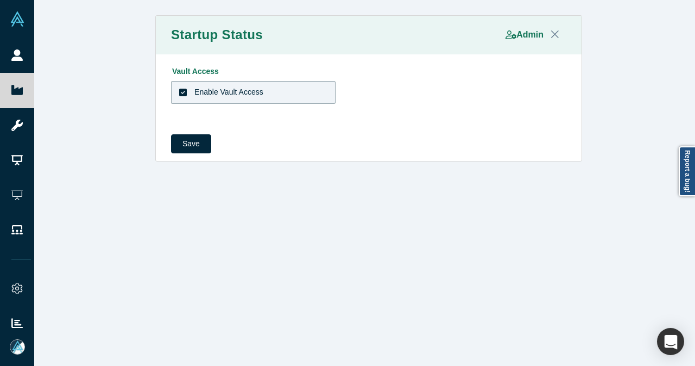
click at [180, 93] on icon at bounding box center [183, 93] width 8 height 8
click at [0, 0] on input "Enable Vault Access" at bounding box center [0, 0] width 0 height 0
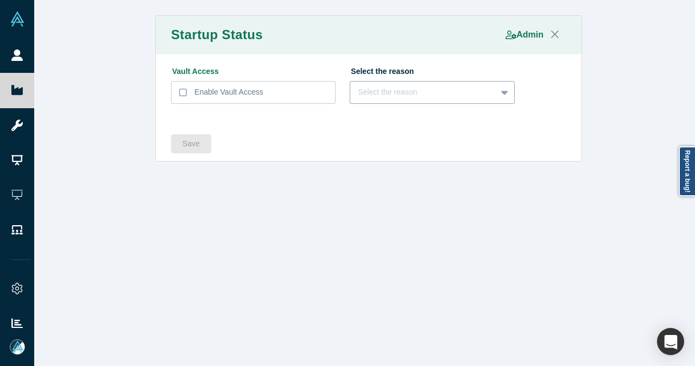
click at [375, 87] on div "Select the reason" at bounding box center [423, 91] width 130 height 11
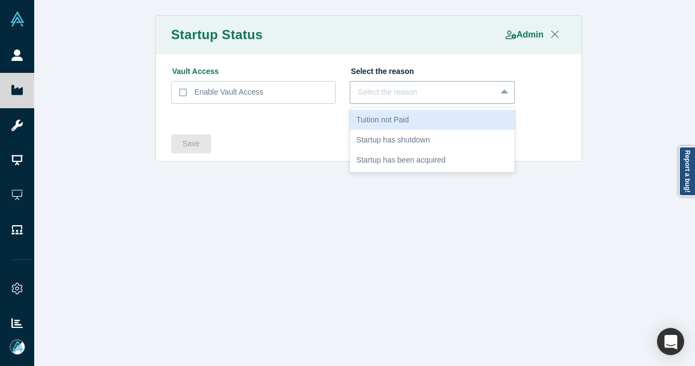
click at [379, 114] on div "Tuition not Paid" at bounding box center [432, 120] width 165 height 20
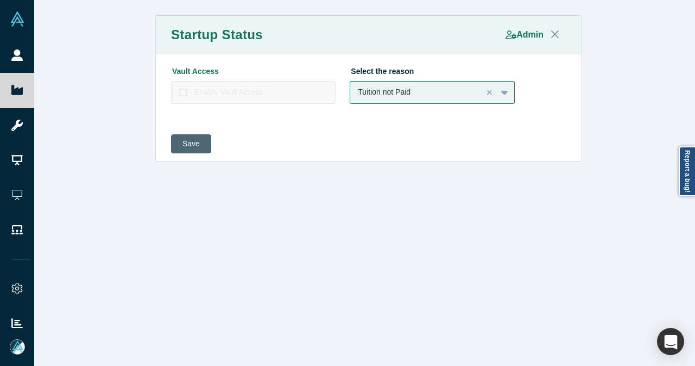
click at [184, 145] on button "Save" at bounding box center [191, 143] width 40 height 19
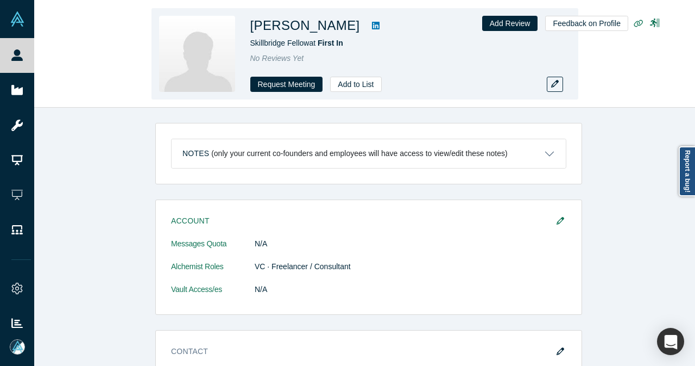
click at [372, 22] on icon at bounding box center [376, 25] width 8 height 9
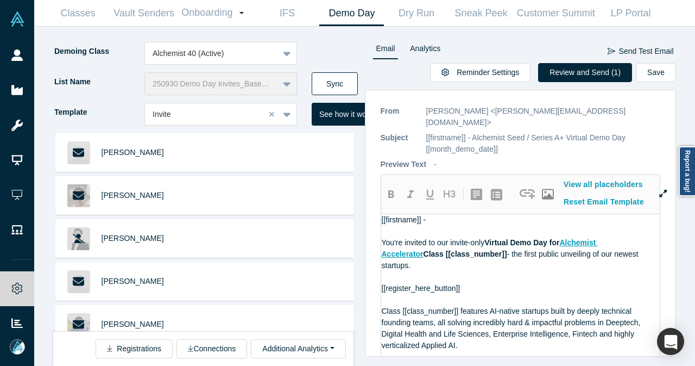
click at [332, 79] on button "Sync" at bounding box center [335, 83] width 46 height 23
